Goal: Find specific page/section: Find specific page/section

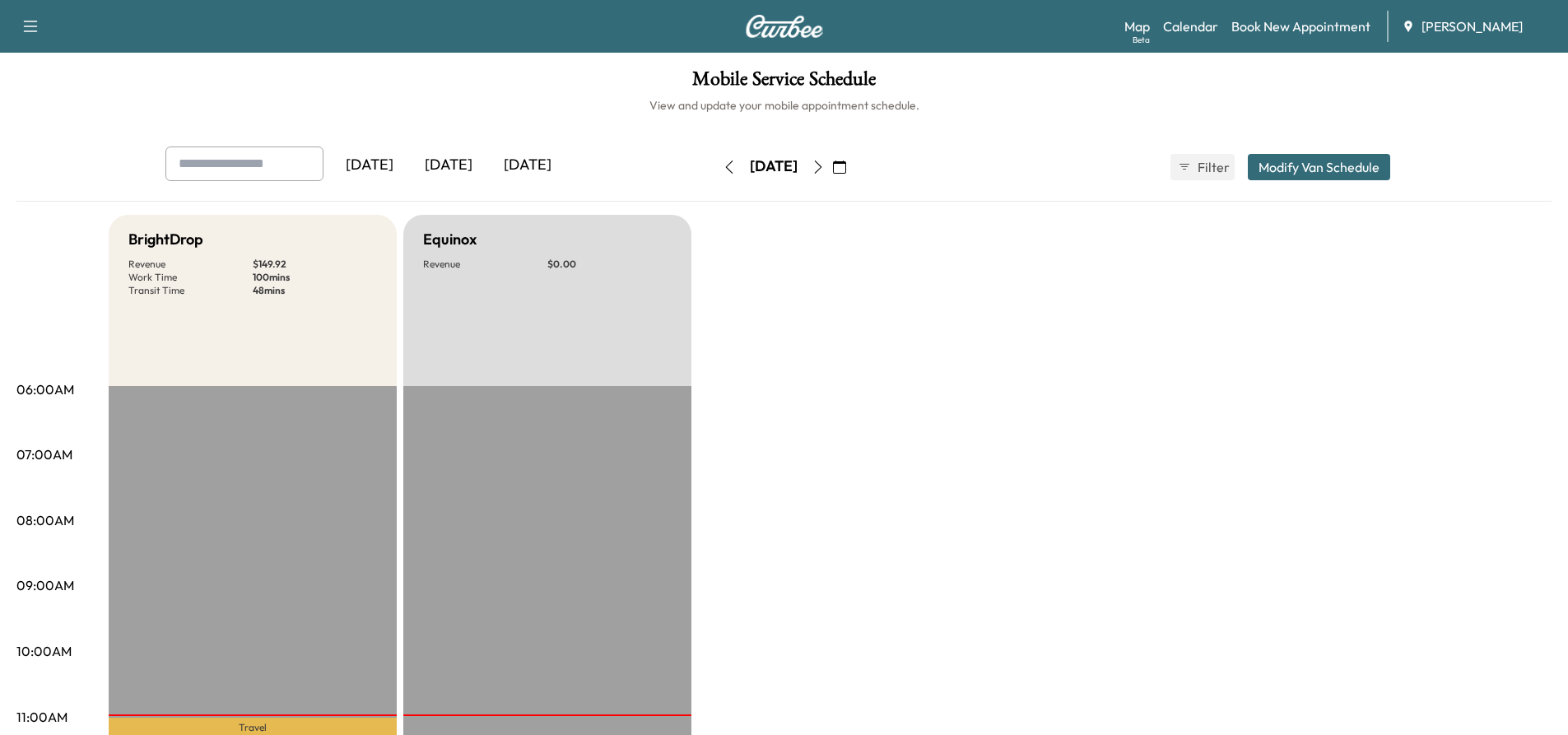
click at [825, 166] on icon "button" at bounding box center [818, 167] width 13 height 13
click at [716, 168] on button "button" at bounding box center [729, 167] width 28 height 26
click at [825, 167] on icon "button" at bounding box center [818, 167] width 13 height 13
click at [832, 173] on button "button" at bounding box center [818, 167] width 28 height 26
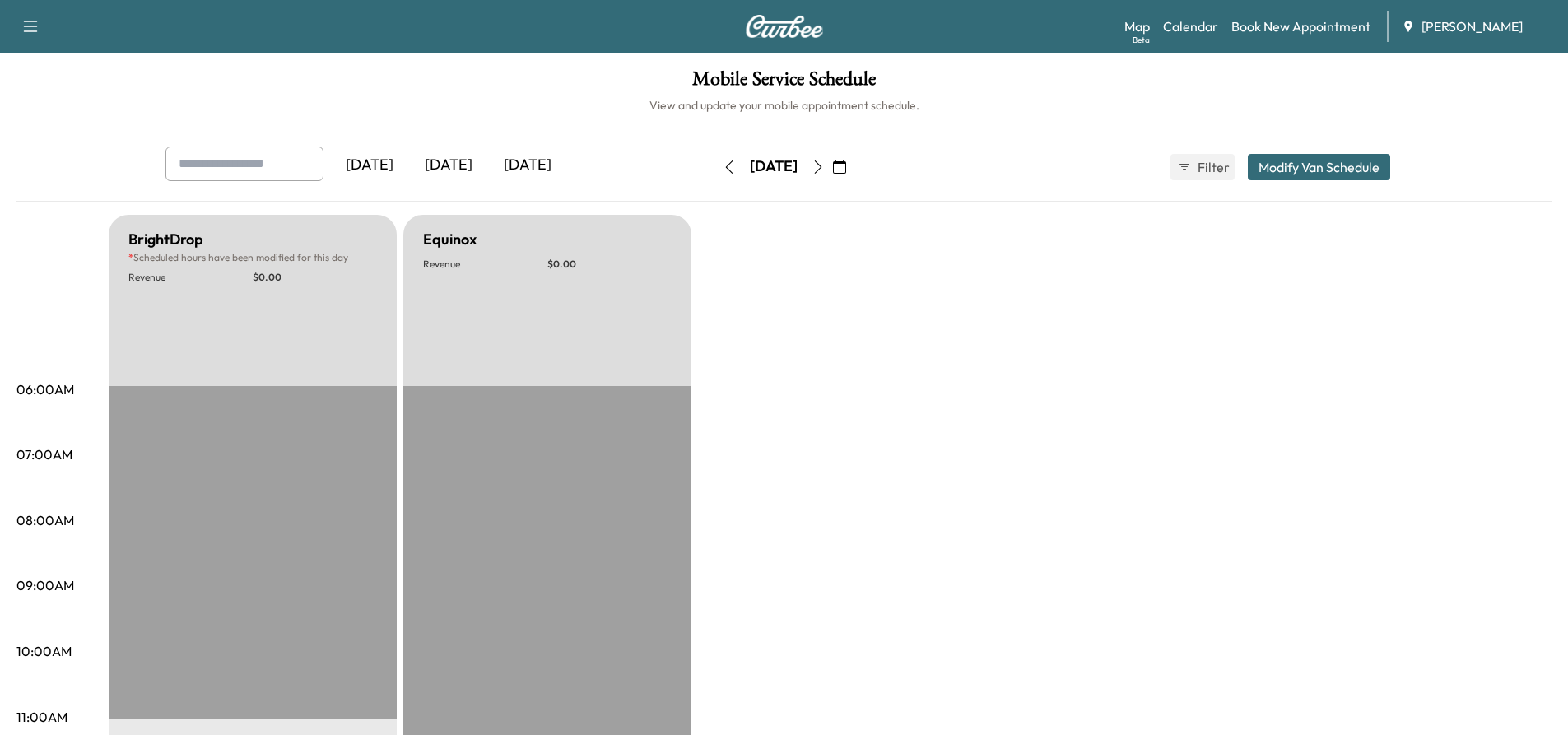
click at [722, 165] on icon "button" at bounding box center [728, 167] width 13 height 13
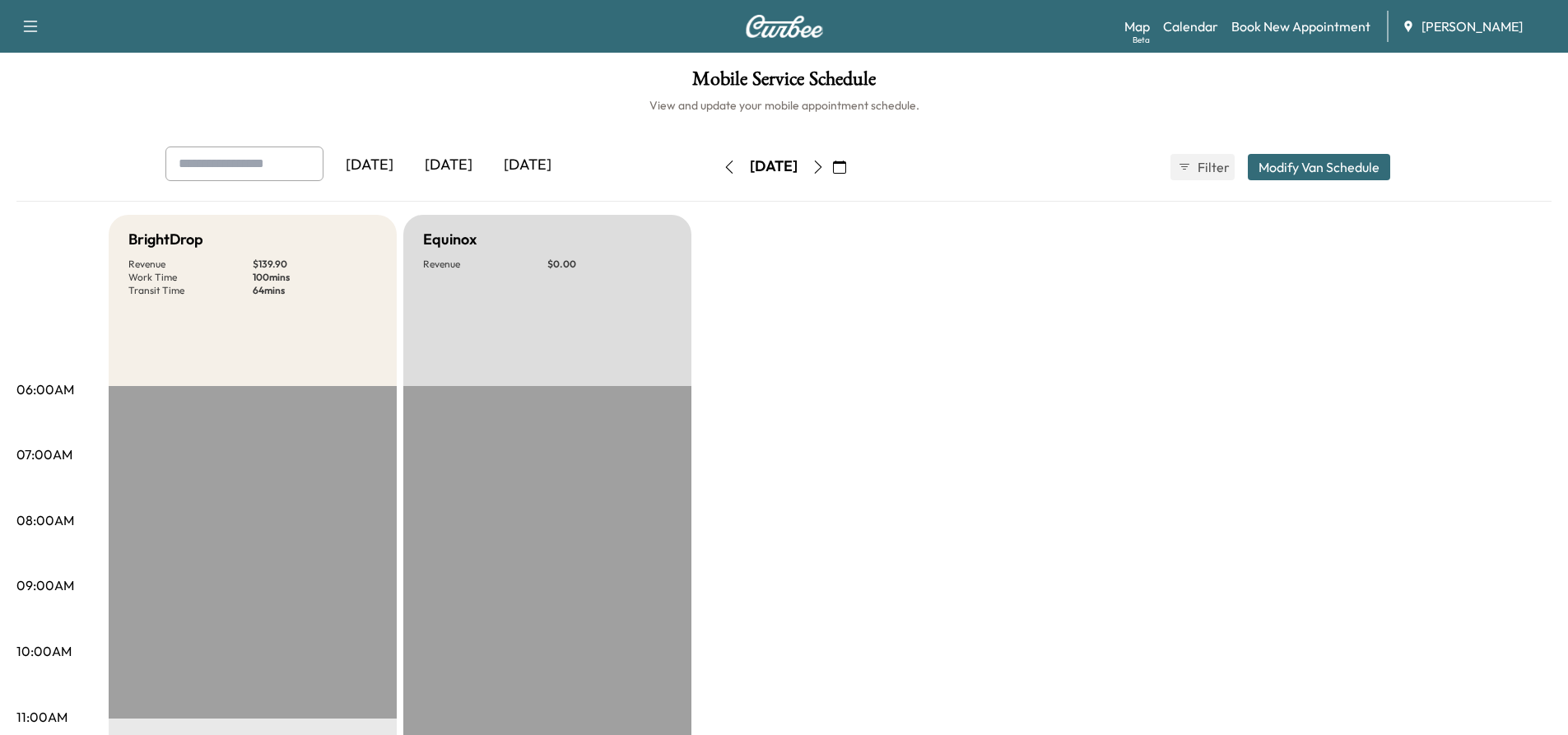
click at [716, 171] on button "button" at bounding box center [729, 167] width 28 height 26
drag, startPoint x: 547, startPoint y: 259, endPoint x: 591, endPoint y: 268, distance: 44.9
click at [591, 268] on p "$ 0.00" at bounding box center [609, 263] width 124 height 13
click at [602, 256] on div "Equinox Revenue $ 0.00" at bounding box center [547, 300] width 288 height 171
drag, startPoint x: 574, startPoint y: 266, endPoint x: 542, endPoint y: 261, distance: 32.4
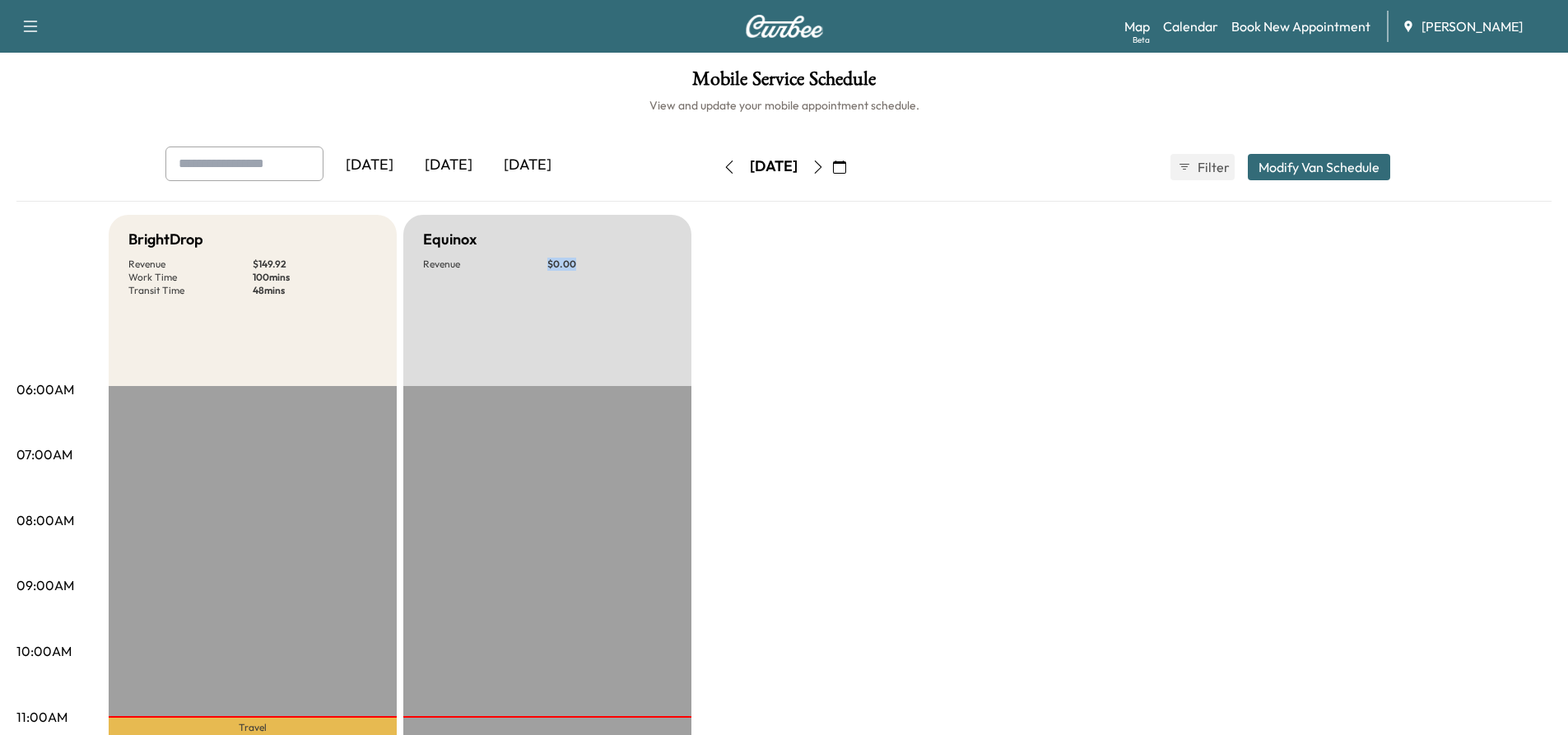
click at [546, 262] on div "Revenue $ 0.00" at bounding box center [547, 263] width 249 height 13
click at [580, 261] on p "$ 0.00" at bounding box center [609, 263] width 124 height 13
click at [832, 173] on button "button" at bounding box center [818, 167] width 28 height 26
